Goal: Task Accomplishment & Management: Use online tool/utility

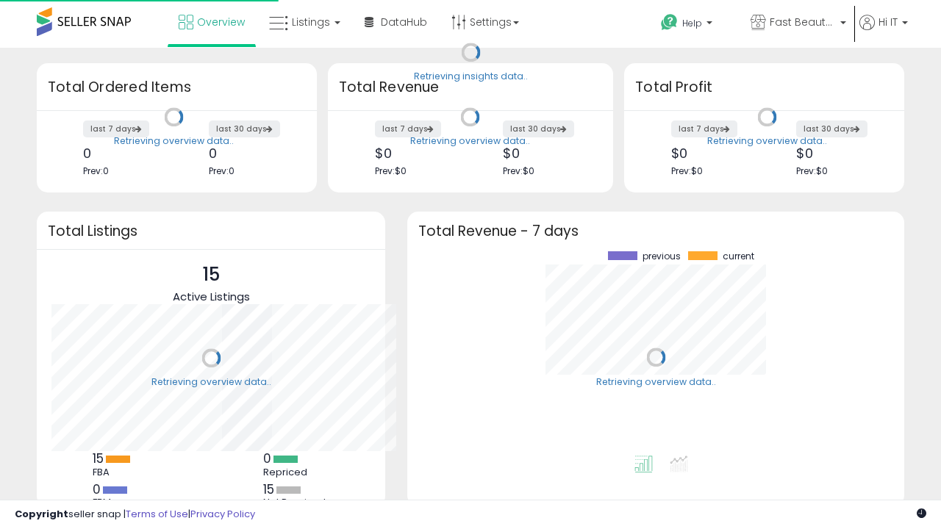
scroll to position [204, 467]
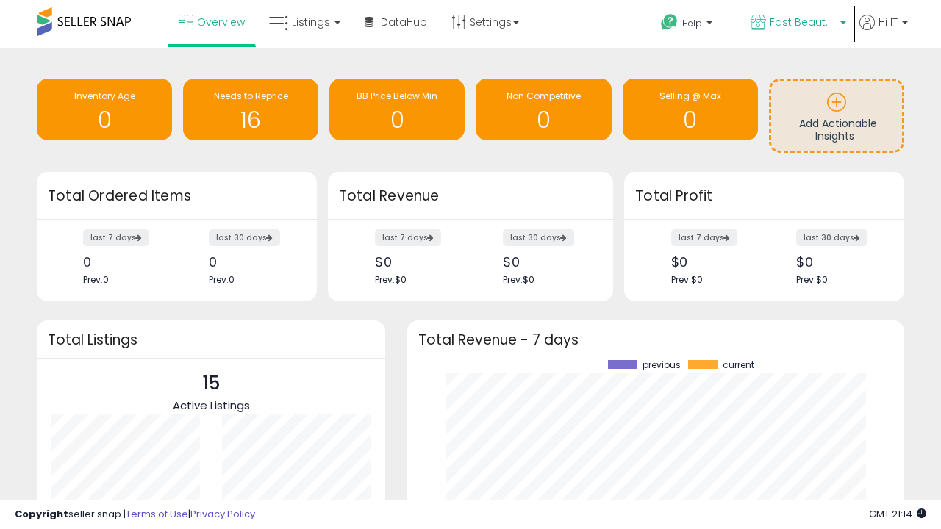
click at [797, 24] on span "Fast Beauty ([GEOGRAPHIC_DATA])" at bounding box center [803, 22] width 66 height 15
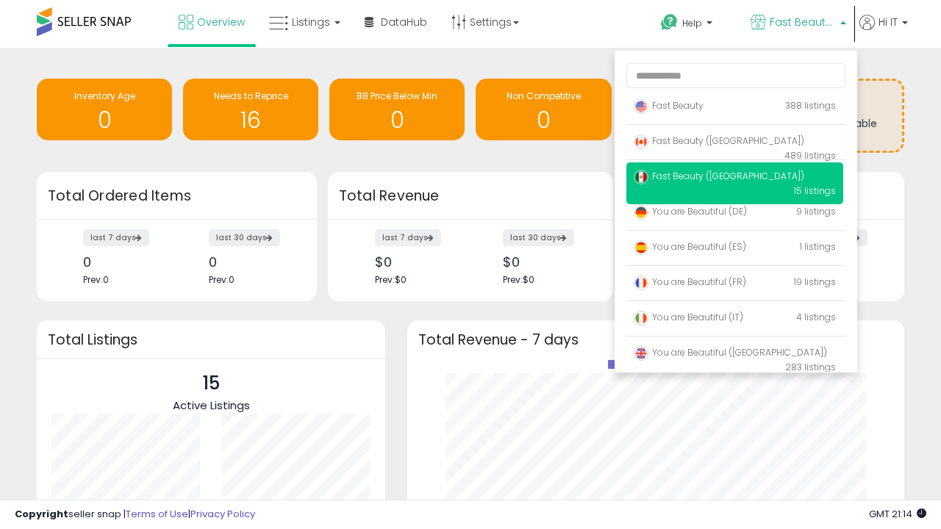
click at [734, 355] on span "You are Beautiful ([GEOGRAPHIC_DATA])" at bounding box center [730, 352] width 193 height 12
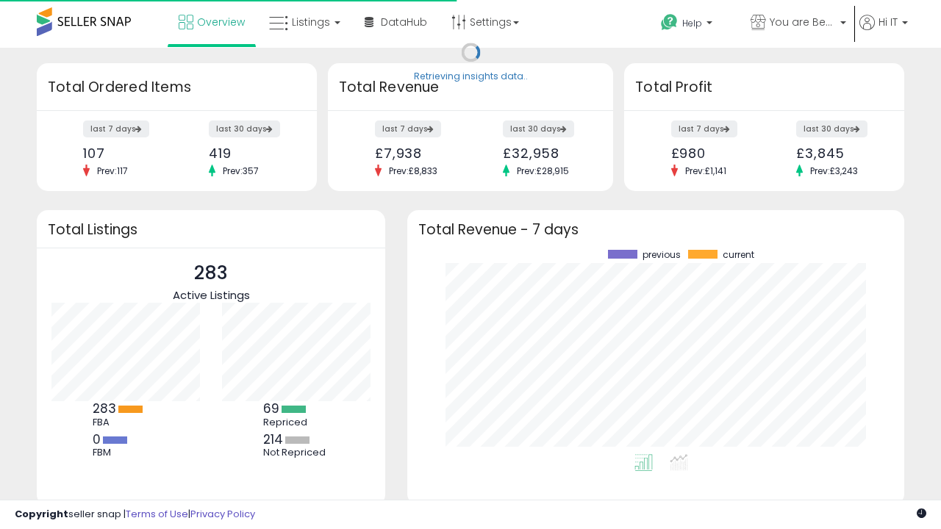
scroll to position [204, 467]
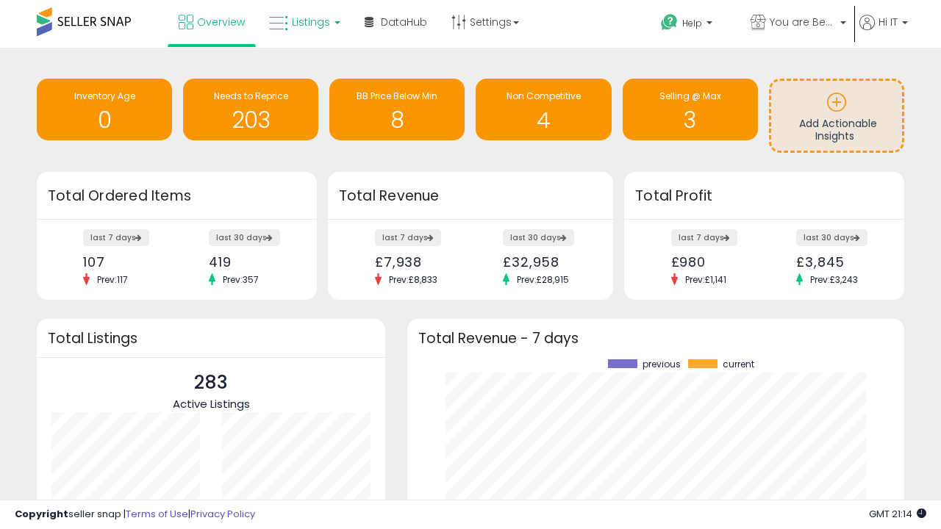
click at [303, 22] on span "Listings" at bounding box center [311, 22] width 38 height 15
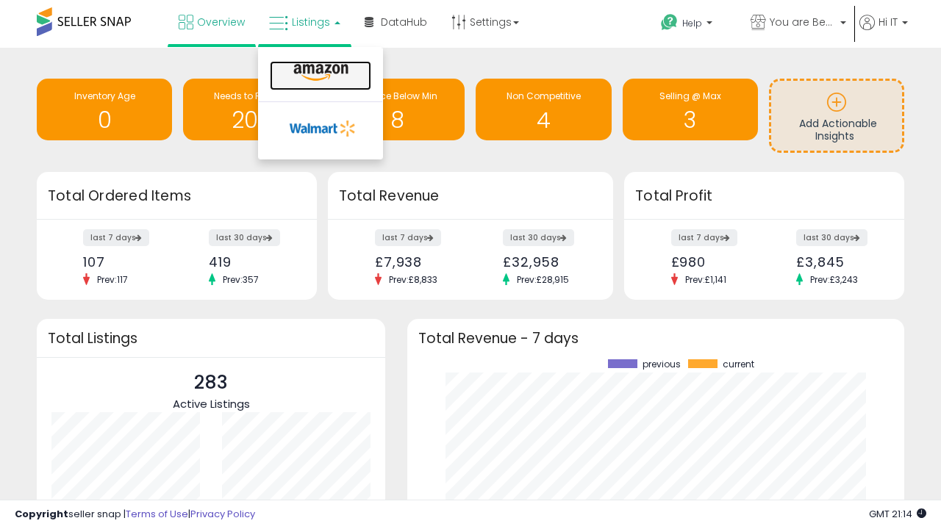
click at [319, 73] on icon at bounding box center [321, 72] width 64 height 19
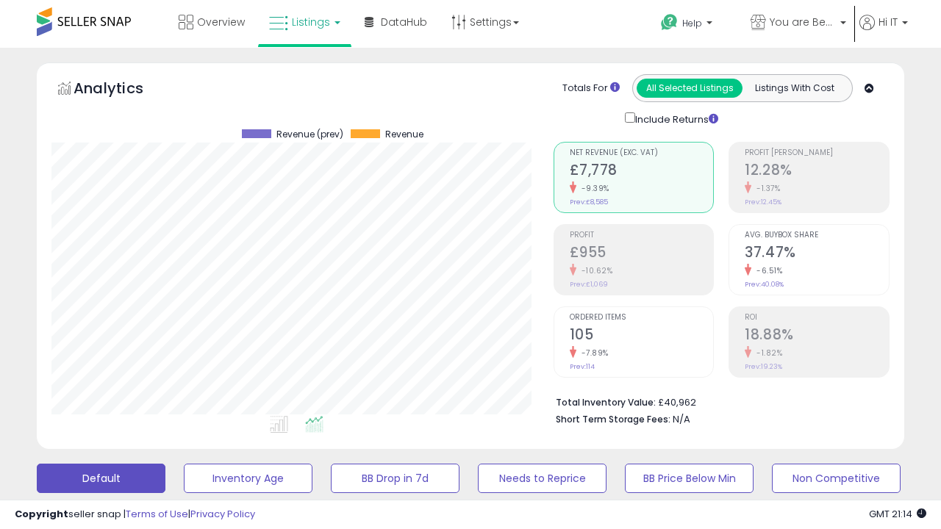
scroll to position [285, 0]
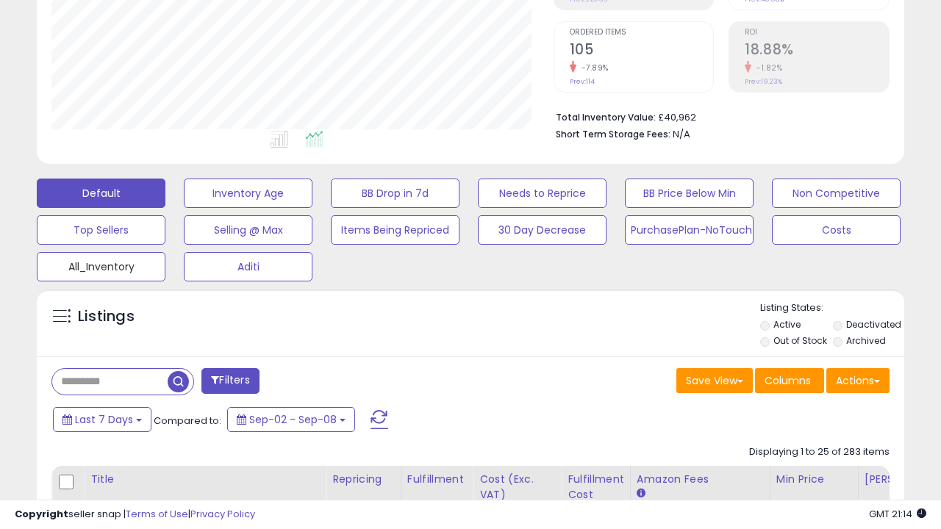
click at [101, 264] on button "All_Inventory" at bounding box center [101, 266] width 129 height 29
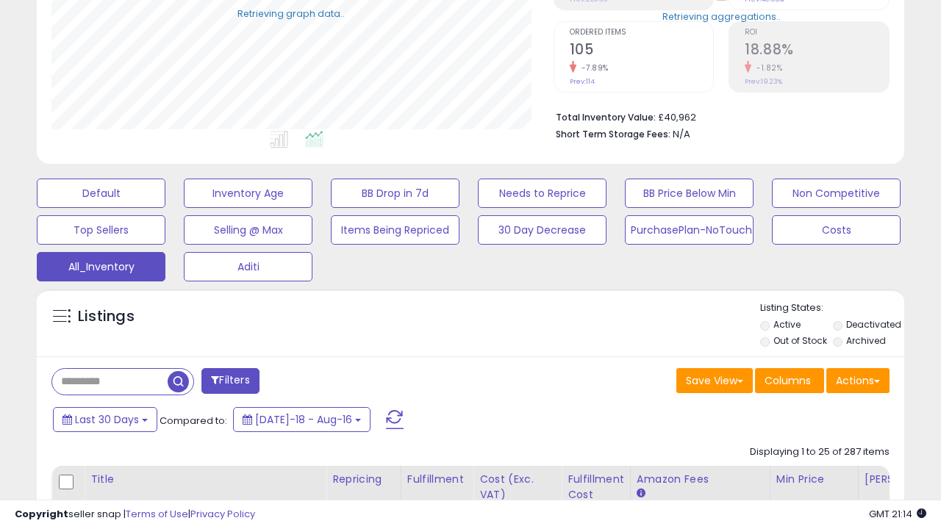
scroll to position [301, 501]
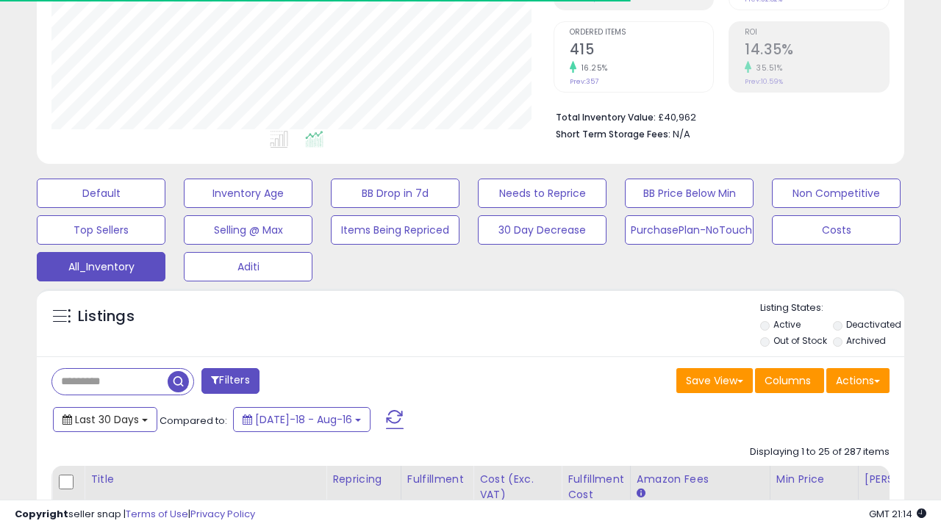
click at [104, 418] on span "Last 30 Days" at bounding box center [107, 419] width 64 height 15
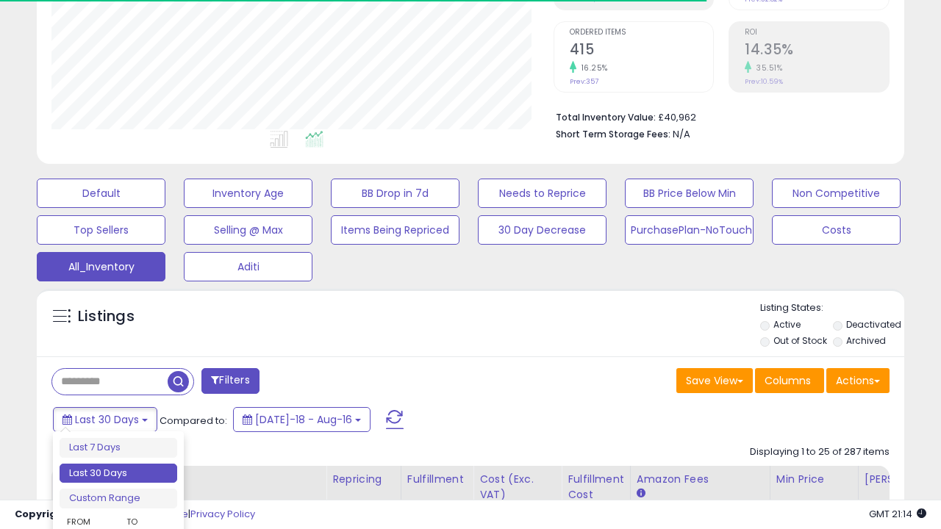
click at [118, 473] on li "Last 30 Days" at bounding box center [119, 474] width 118 height 20
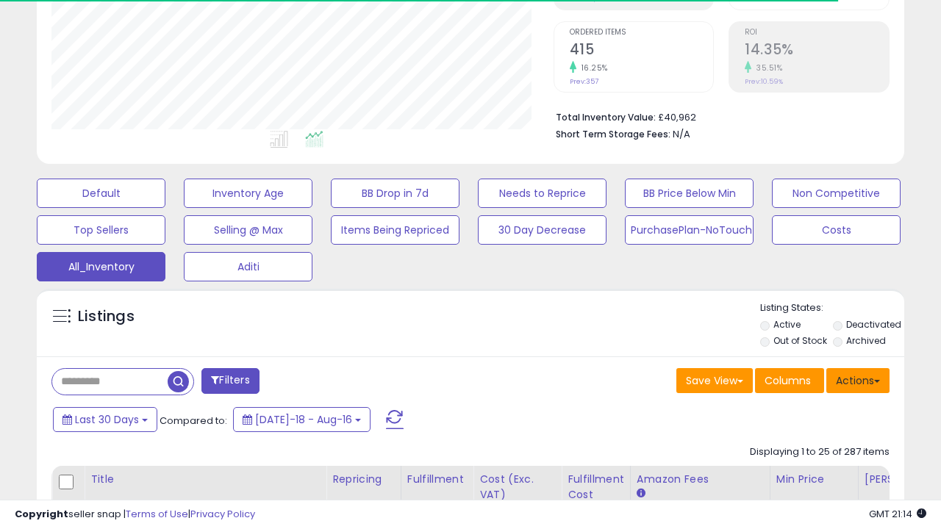
click at [858, 379] on button "Actions" at bounding box center [857, 380] width 63 height 25
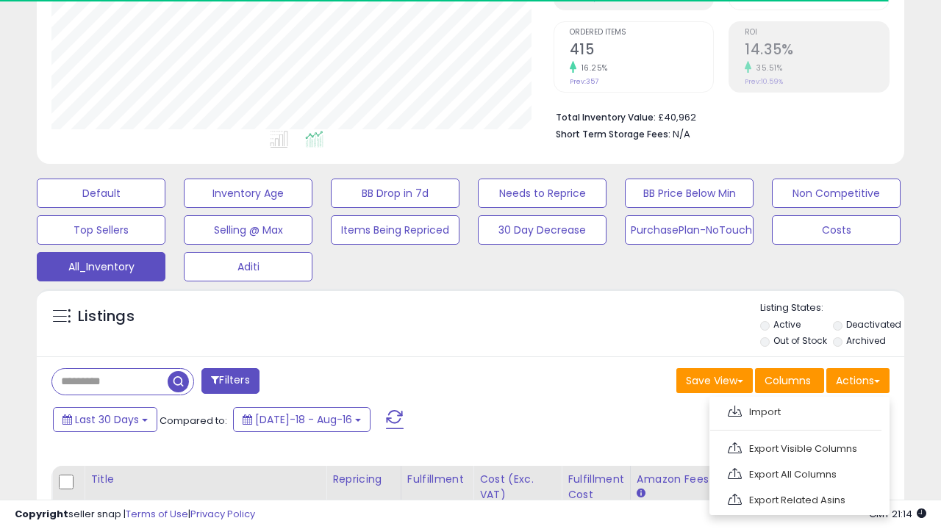
click at [797, 473] on link "Export All Columns" at bounding box center [797, 474] width 161 height 23
